Goal: Navigation & Orientation: Find specific page/section

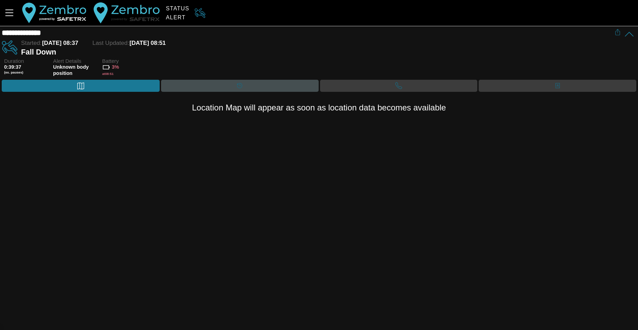
click at [245, 87] on div "Timeline" at bounding box center [240, 85] width 14 height 10
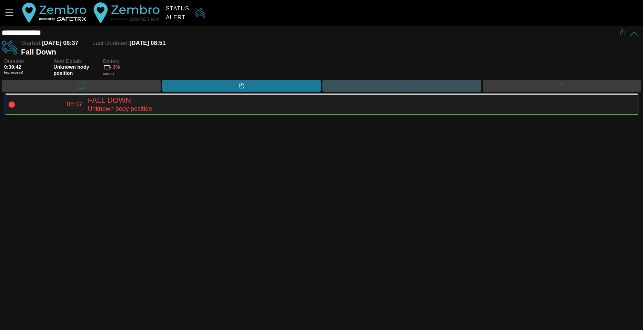
click at [372, 83] on div "Call" at bounding box center [402, 86] width 159 height 12
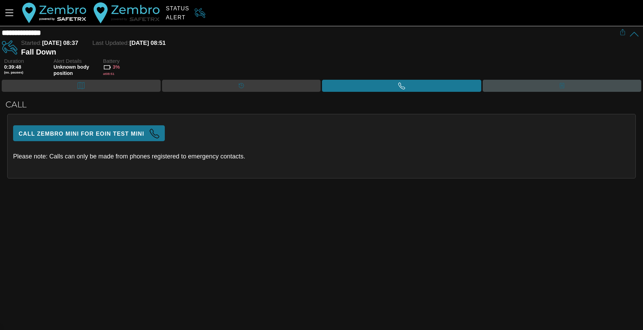
click at [525, 82] on div "Contacts" at bounding box center [562, 86] width 159 height 12
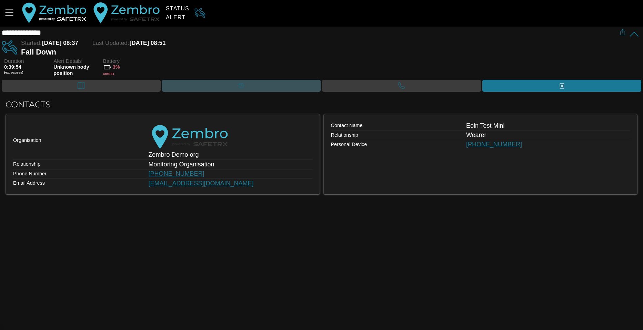
click at [251, 82] on div "Timeline" at bounding box center [241, 86] width 159 height 12
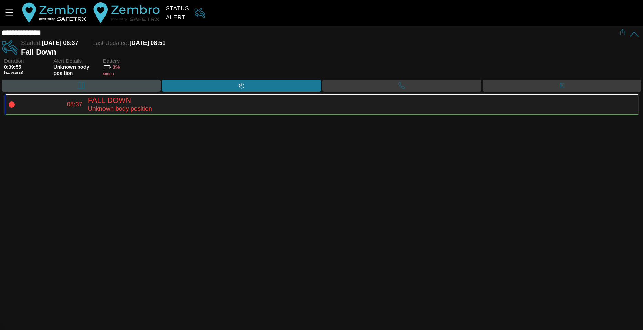
click at [94, 83] on div "Map" at bounding box center [81, 86] width 159 height 12
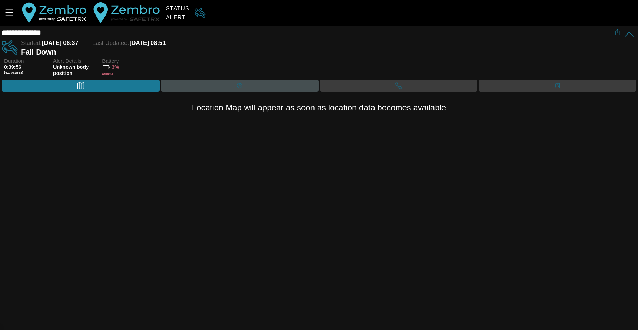
click at [257, 84] on div "Timeline" at bounding box center [240, 86] width 158 height 12
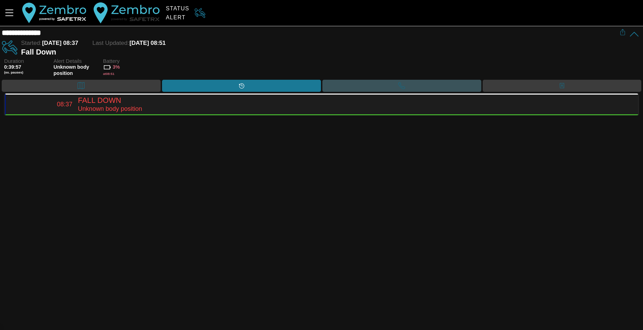
click at [372, 82] on div "Call" at bounding box center [402, 86] width 159 height 12
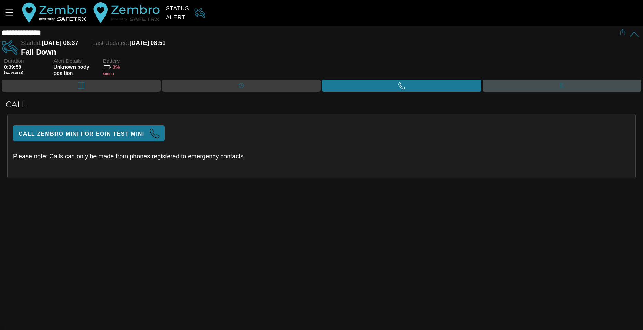
click at [526, 86] on div "Contacts" at bounding box center [562, 86] width 159 height 12
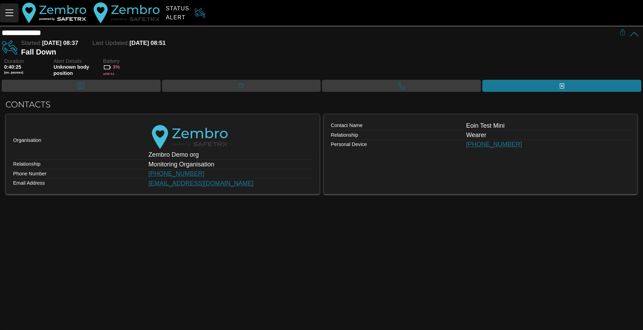
click at [12, 13] on icon "Menu" at bounding box center [9, 13] width 8 height 7
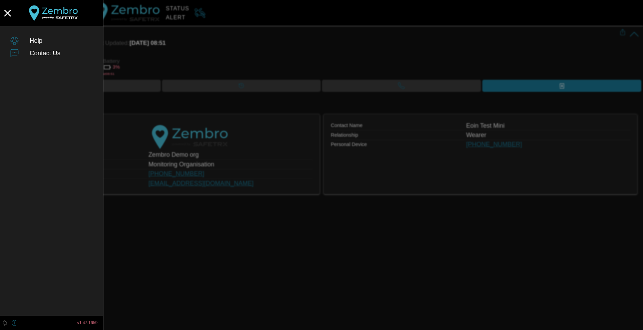
click at [281, 256] on div at bounding box center [321, 165] width 643 height 330
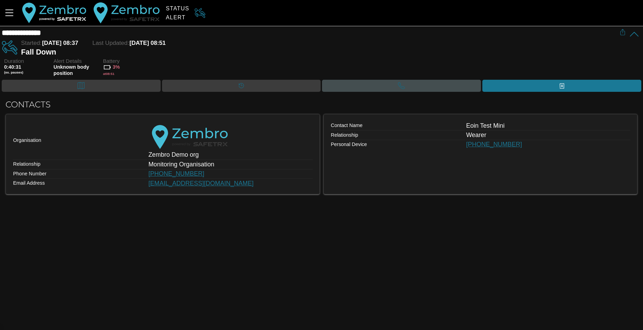
click at [394, 86] on div "Call" at bounding box center [401, 86] width 159 height 12
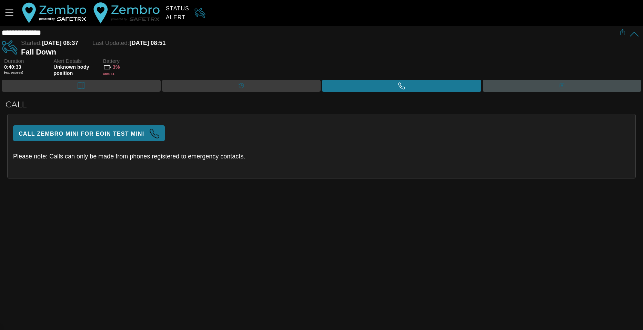
click at [515, 87] on div "Contacts" at bounding box center [562, 86] width 159 height 12
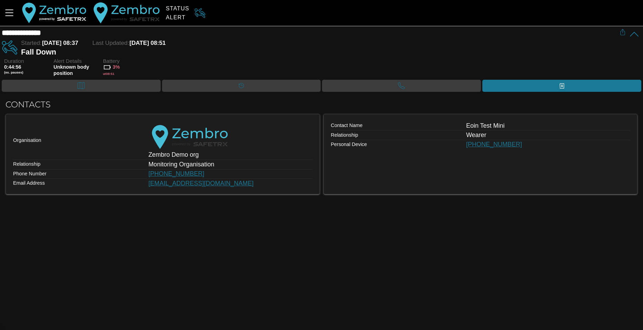
click at [260, 251] on div "**********" at bounding box center [321, 165] width 643 height 330
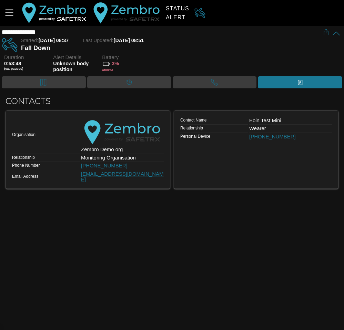
click at [230, 250] on div "**********" at bounding box center [172, 165] width 344 height 330
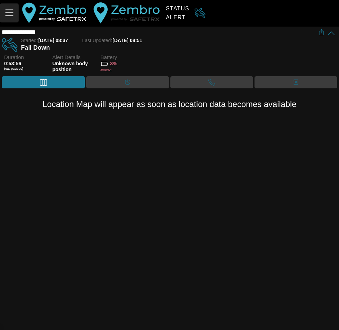
click at [12, 14] on icon "Menu" at bounding box center [9, 13] width 12 height 12
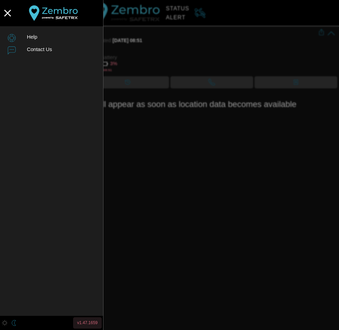
click at [89, 323] on span "v1.47.1659" at bounding box center [87, 322] width 20 height 7
click at [169, 229] on div at bounding box center [169, 165] width 339 height 330
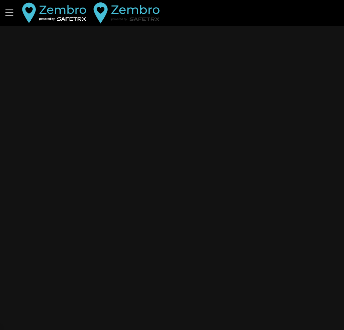
click at [197, 134] on div "Help Contact Us v1.47.1729 Contacts" at bounding box center [172, 165] width 344 height 330
